Goal: Browse casually: Explore the website without a specific task or goal

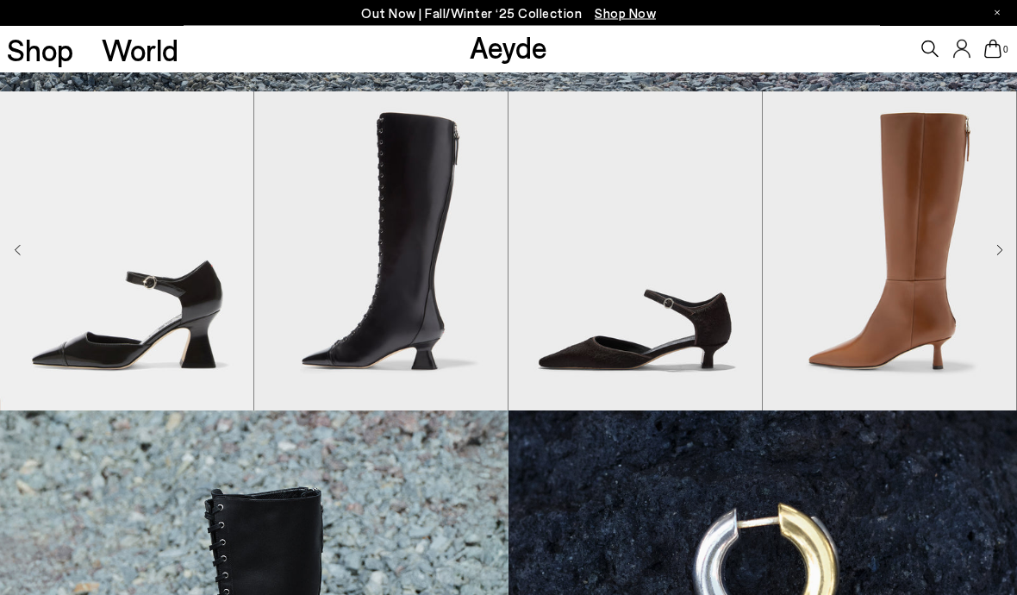
scroll to position [539, 0]
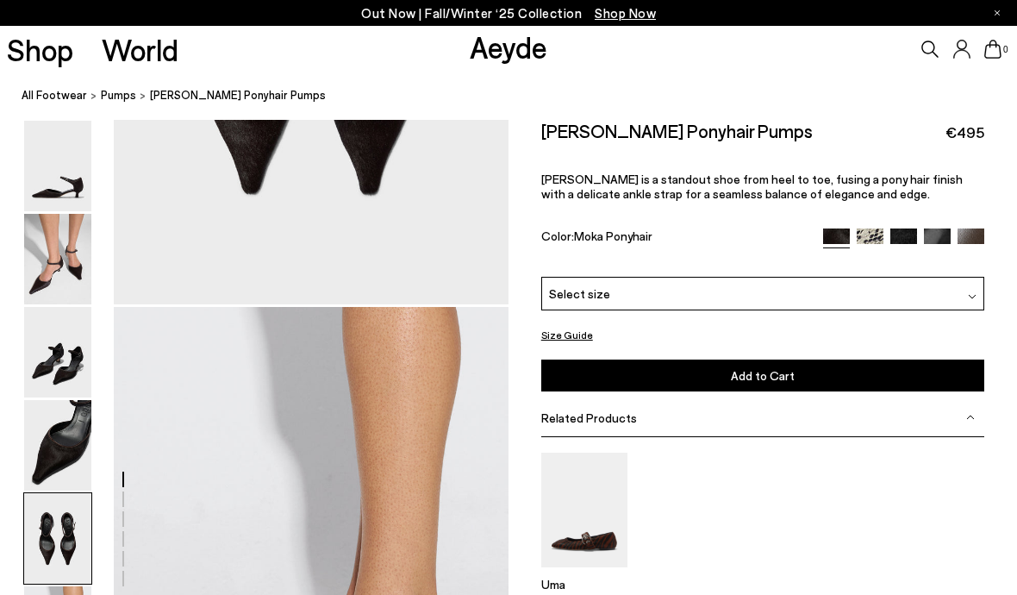
scroll to position [2428, 0]
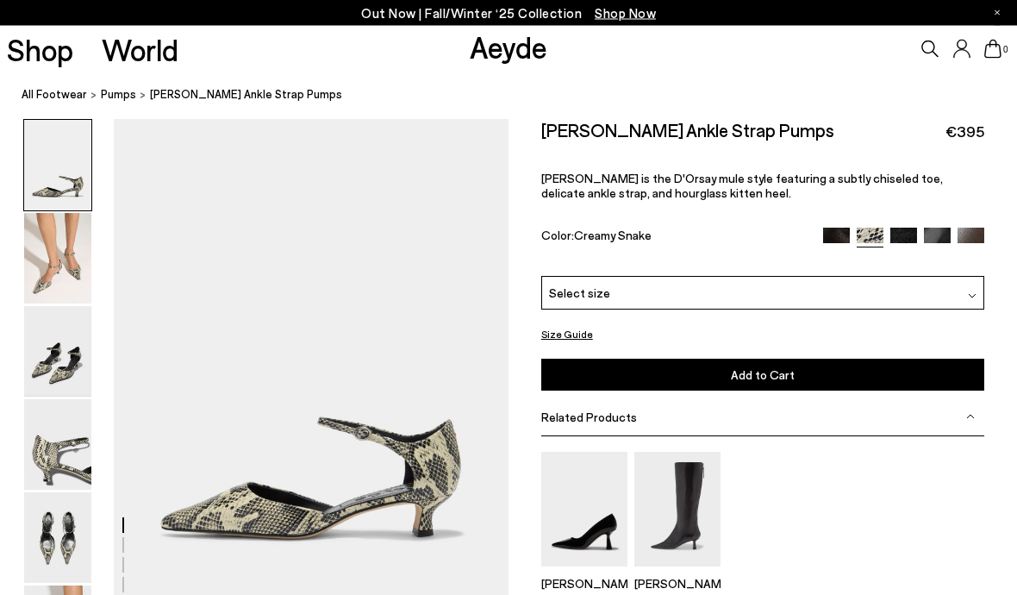
scroll to position [29, 0]
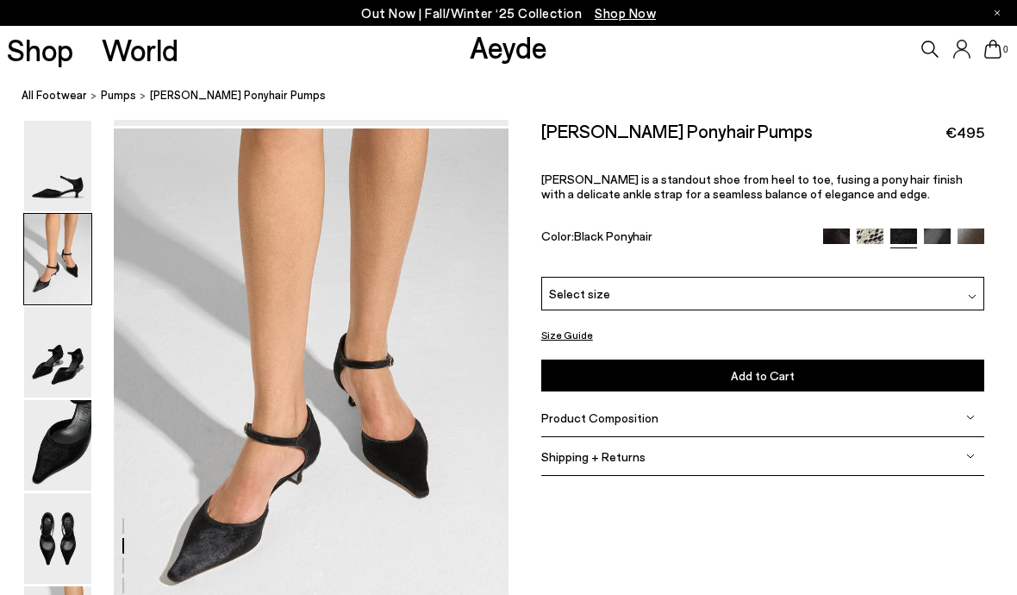
scroll to position [529, 0]
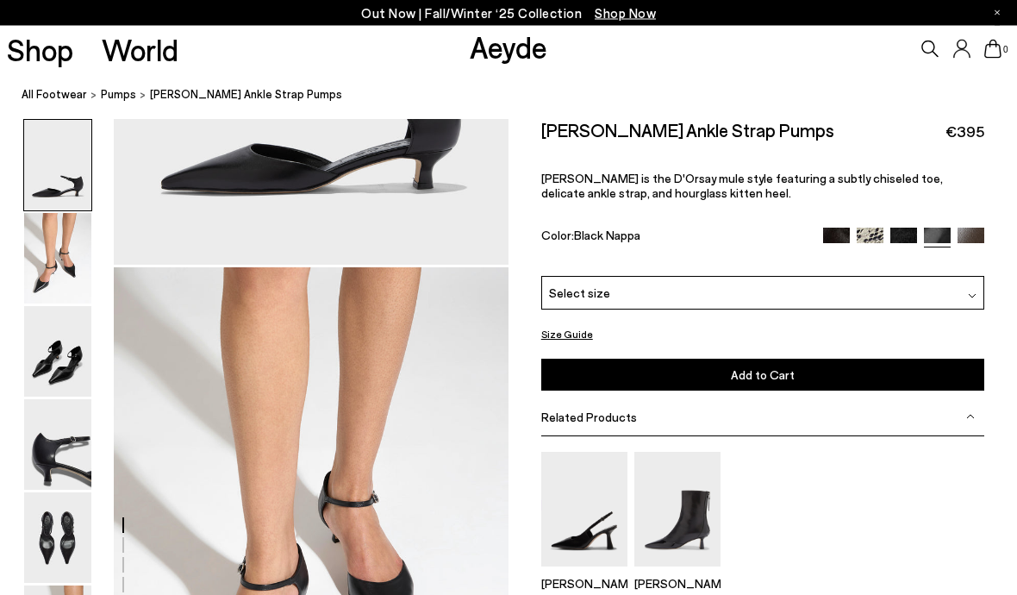
scroll to position [464, 0]
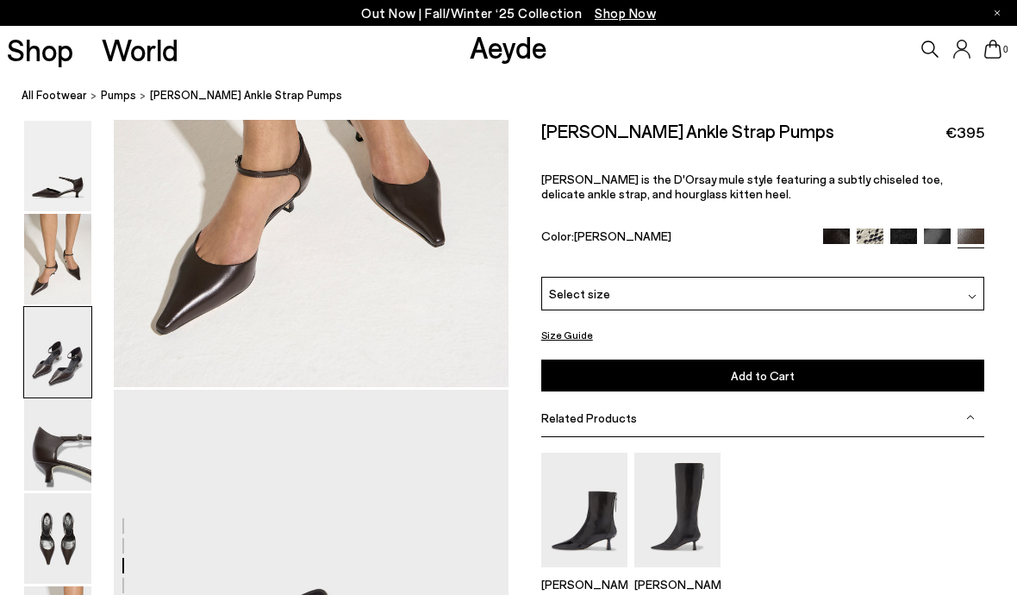
click at [46, 208] on img at bounding box center [57, 166] width 67 height 91
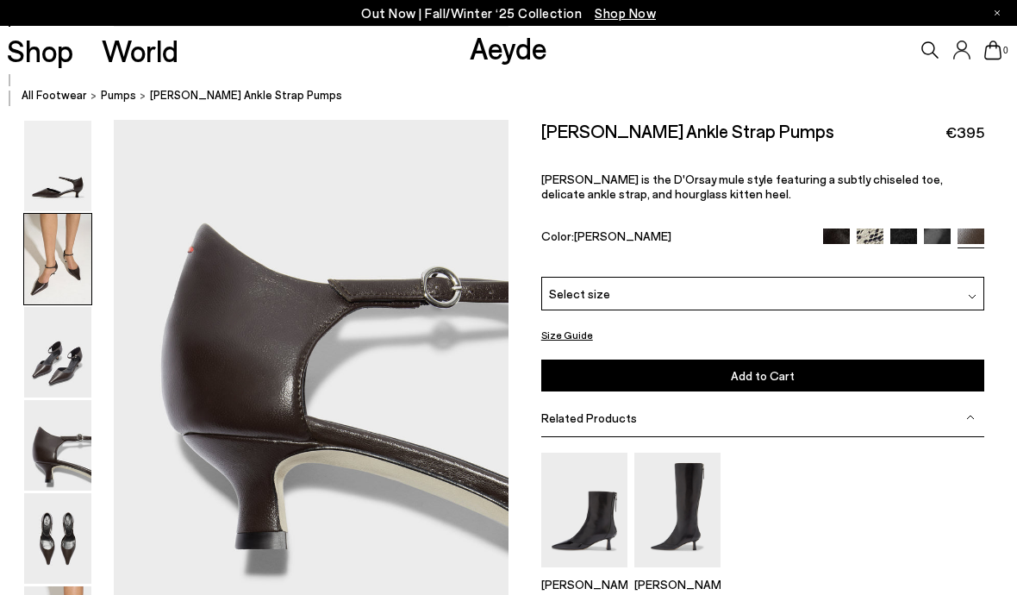
scroll to position [723, 0]
